Goal: Task Accomplishment & Management: Manage account settings

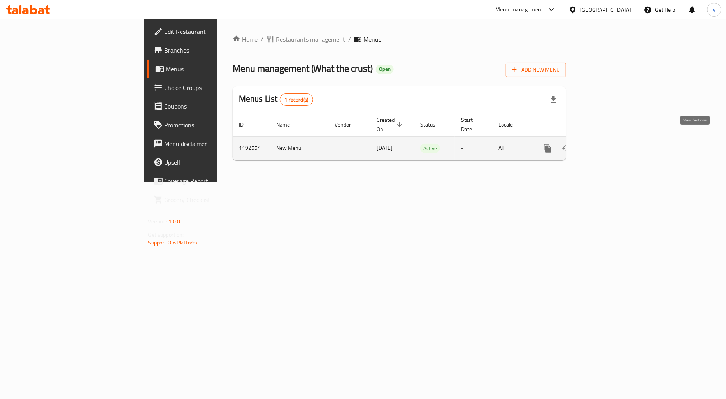
click at [609, 144] on icon "enhanced table" at bounding box center [604, 148] width 9 height 9
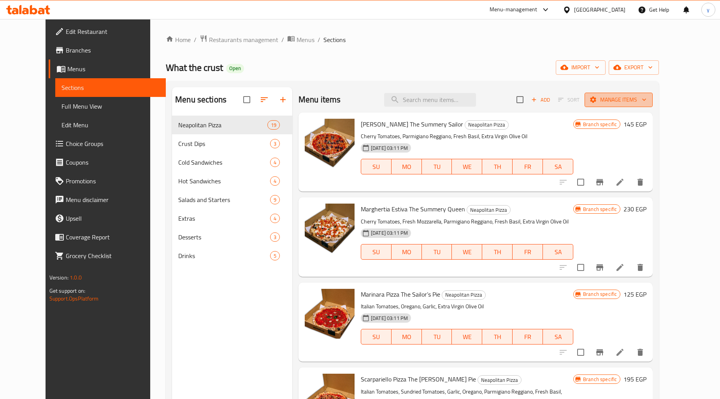
click at [648, 103] on icon "button" at bounding box center [644, 100] width 8 height 8
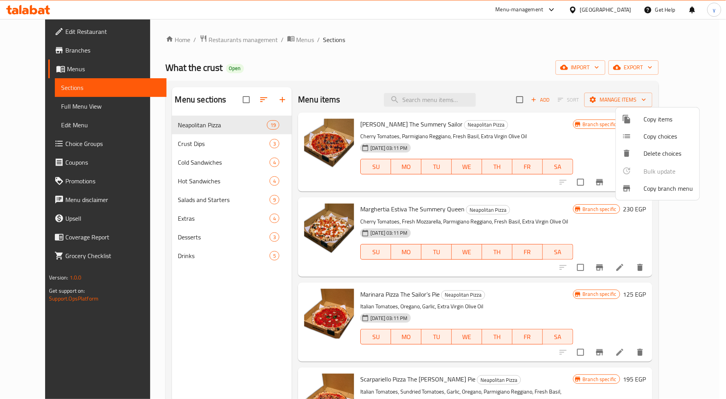
click at [682, 190] on span "Copy branch menu" at bounding box center [668, 188] width 49 height 9
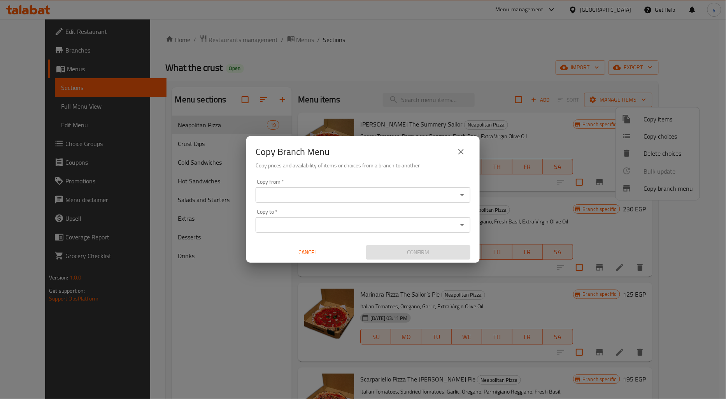
click at [445, 188] on div "Copy from *" at bounding box center [363, 195] width 215 height 16
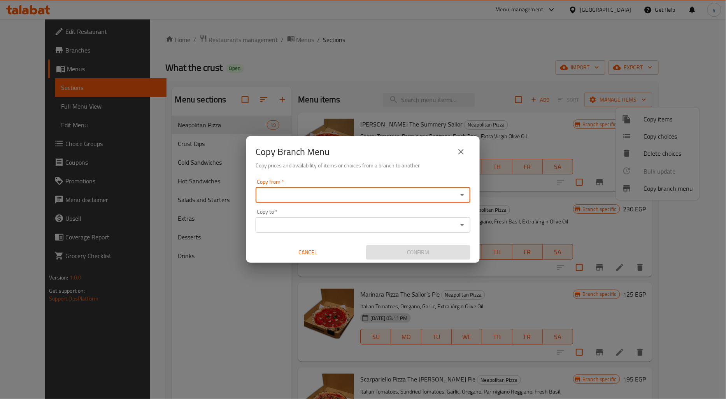
click at [458, 191] on icon "Open" at bounding box center [462, 194] width 9 height 9
click at [362, 197] on input "Copy from   *" at bounding box center [356, 195] width 197 height 11
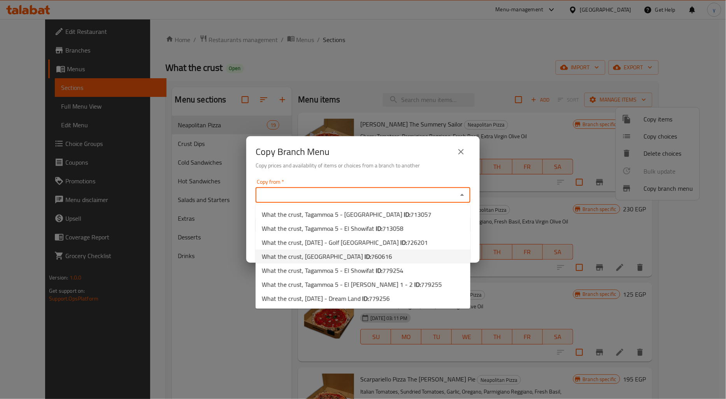
click at [371, 255] on span "760616" at bounding box center [381, 257] width 21 height 12
type input "What the crust, Green Plaza"
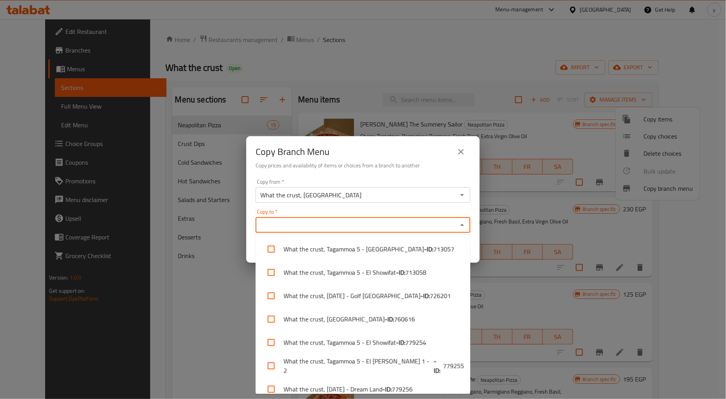
click at [371, 221] on input "Copy to   *" at bounding box center [356, 225] width 197 height 11
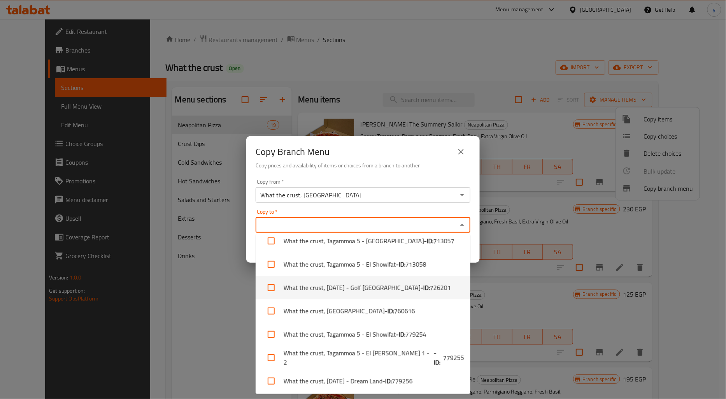
scroll to position [10, 0]
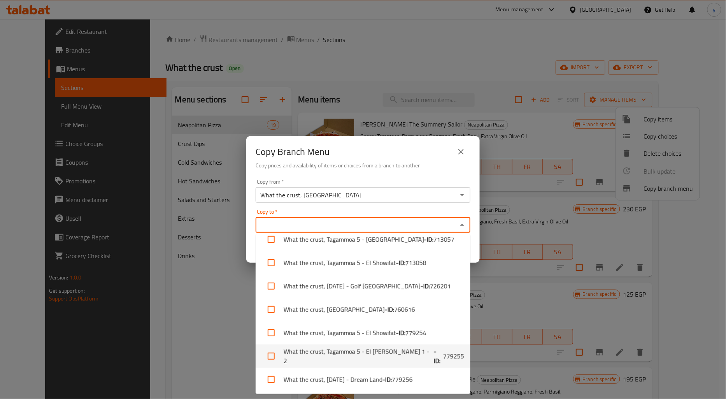
click at [273, 356] on input "checkbox" at bounding box center [271, 356] width 19 height 19
checkbox input "true"
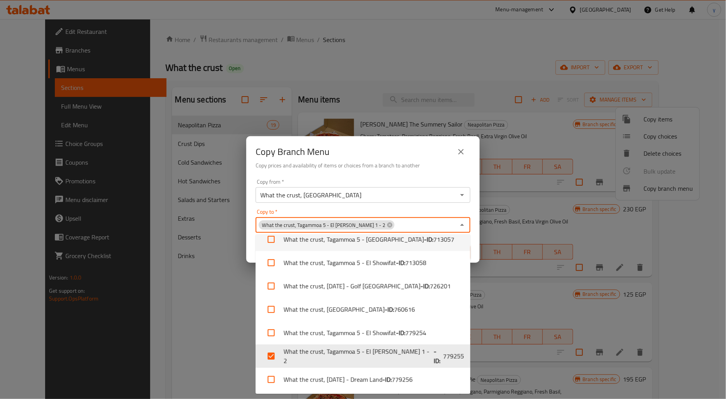
click at [460, 227] on icon "Close" at bounding box center [462, 224] width 9 height 9
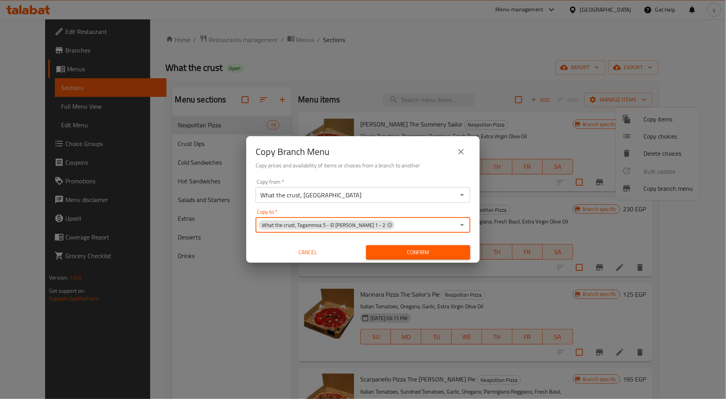
click at [429, 254] on span "Confirm" at bounding box center [419, 253] width 92 height 10
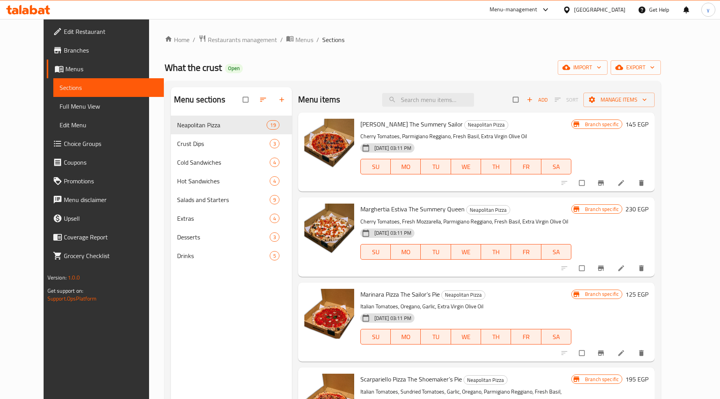
click at [74, 43] on link "Branches" at bounding box center [105, 50] width 117 height 19
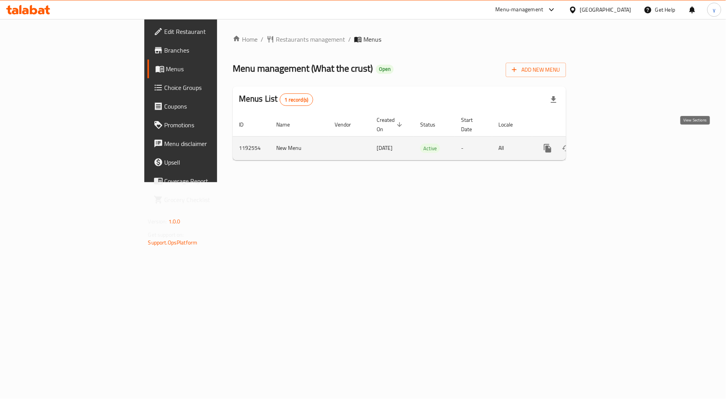
click at [608, 145] on icon "enhanced table" at bounding box center [604, 148] width 7 height 7
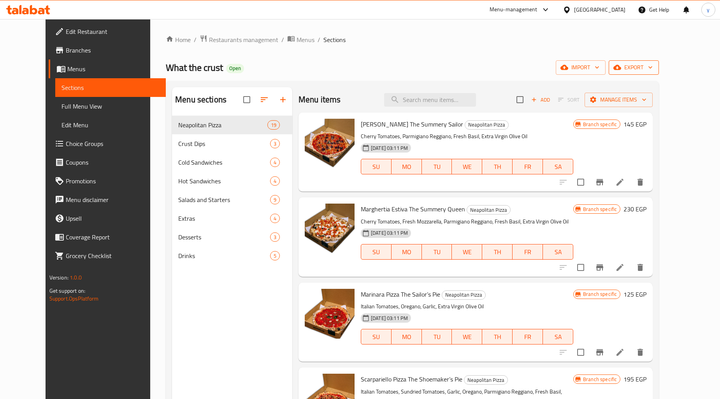
click at [653, 68] on span "export" at bounding box center [634, 68] width 38 height 10
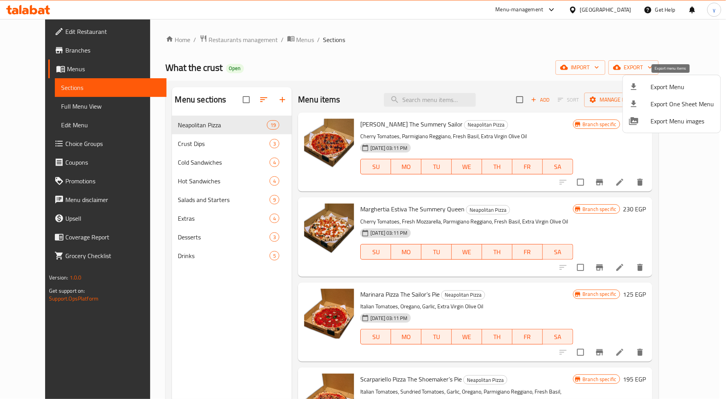
click at [668, 88] on span "Export Menu" at bounding box center [682, 86] width 63 height 9
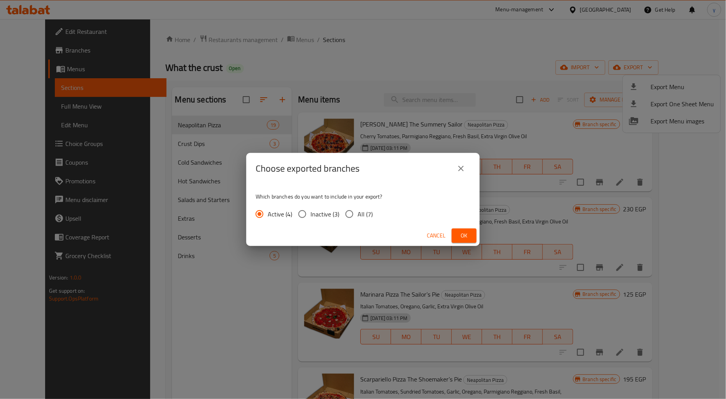
click at [358, 212] on span "All (7)" at bounding box center [365, 213] width 15 height 9
click at [358, 212] on input "All (7)" at bounding box center [349, 214] width 16 height 16
radio input "true"
click at [460, 230] on button "Ok" at bounding box center [464, 236] width 25 height 14
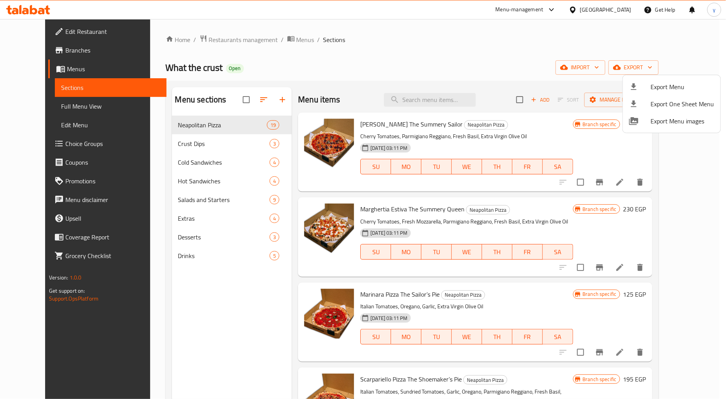
click at [387, 61] on div at bounding box center [363, 199] width 726 height 399
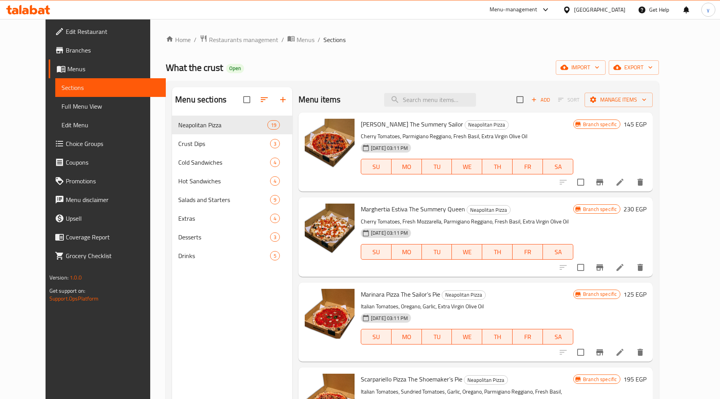
click at [55, 82] on link "Sections" at bounding box center [110, 87] width 111 height 19
click at [66, 46] on span "Branches" at bounding box center [113, 50] width 94 height 9
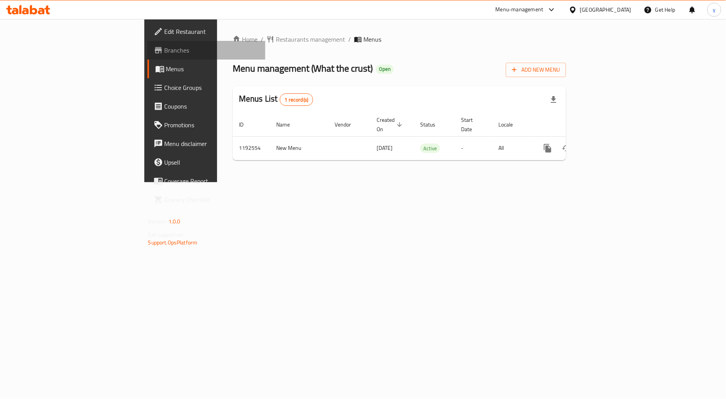
click at [165, 46] on span "Branches" at bounding box center [212, 50] width 95 height 9
